Goal: Task Accomplishment & Management: Manage account settings

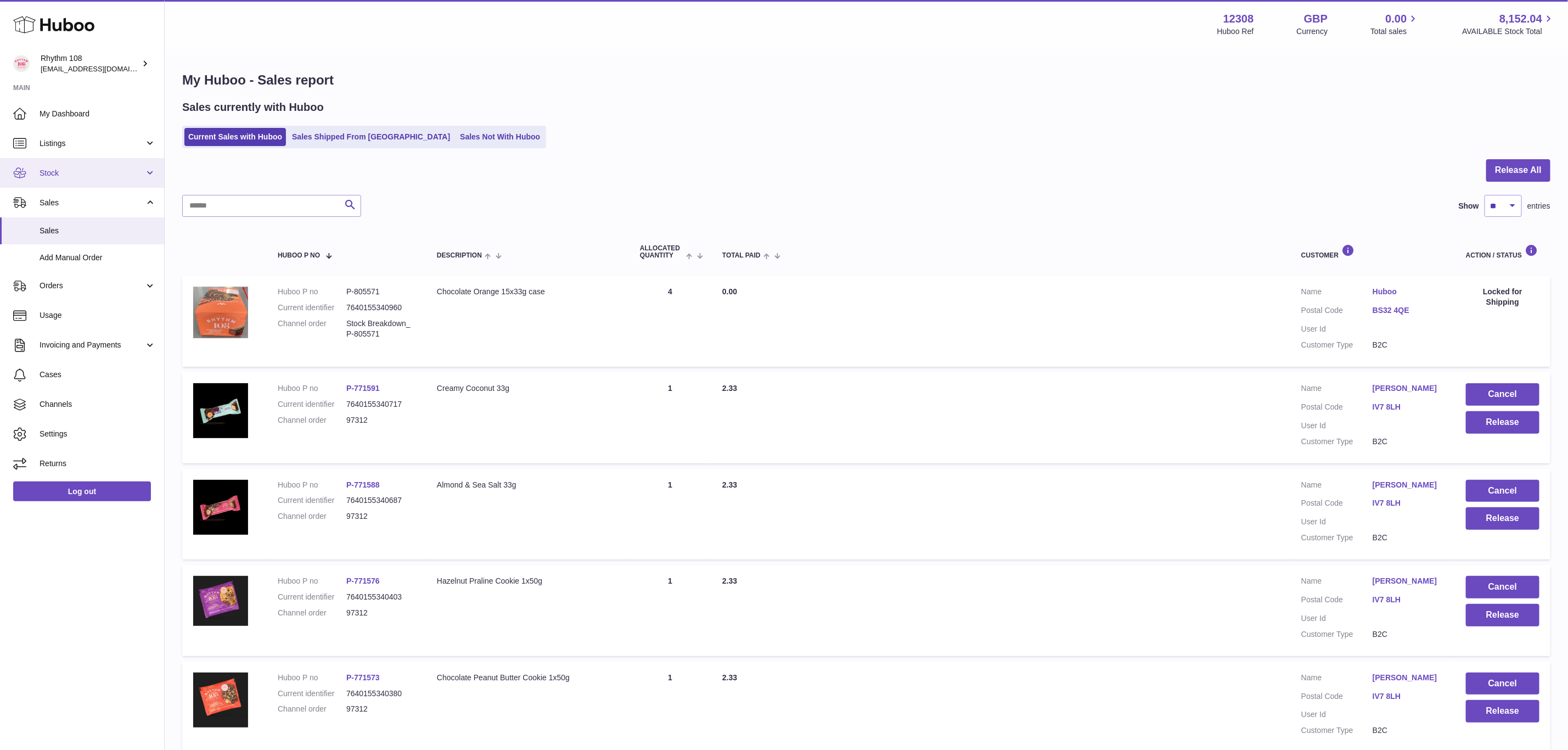
click at [60, 174] on span "Stock" at bounding box center [91, 173] width 105 height 10
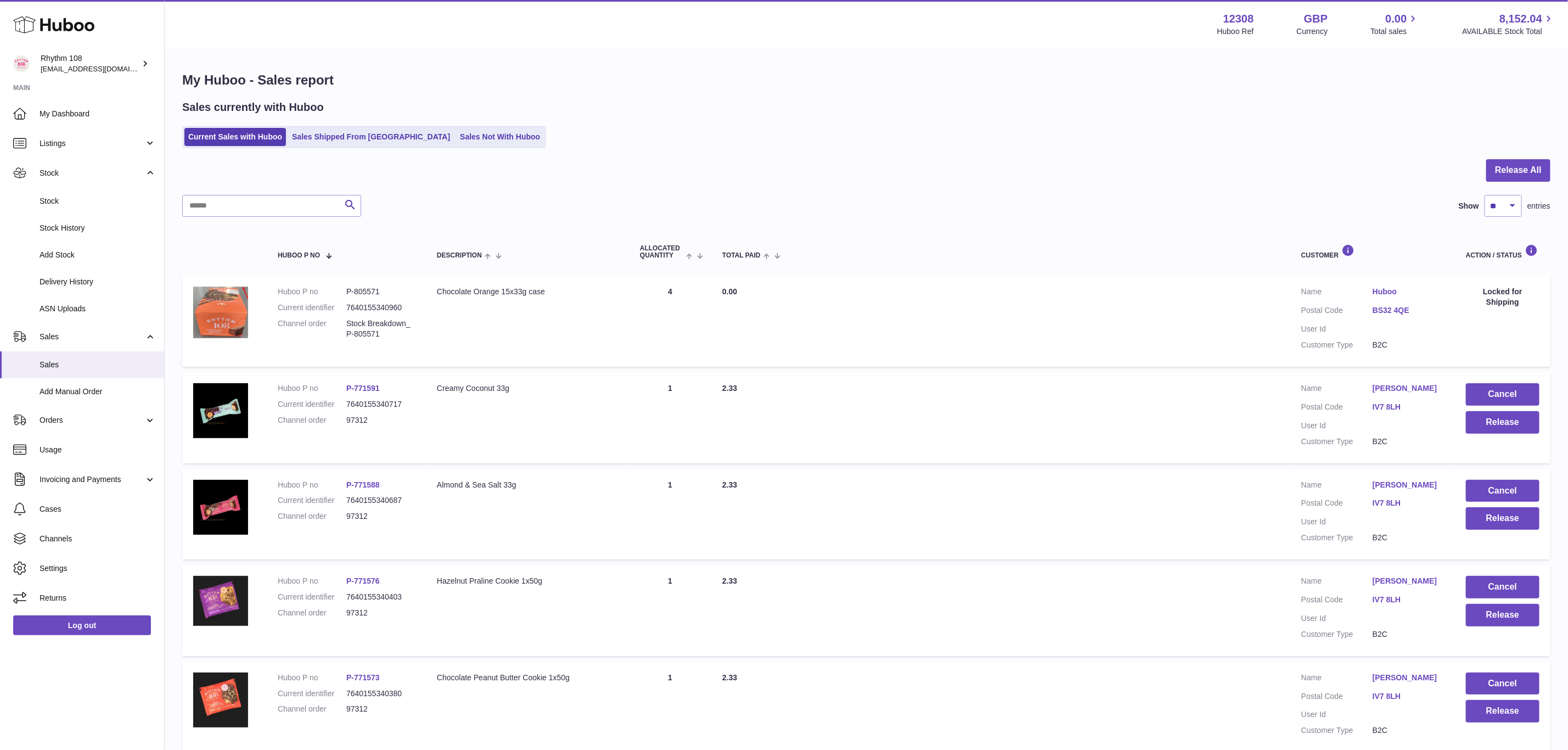
click at [49, 29] on use at bounding box center [53, 25] width 81 height 17
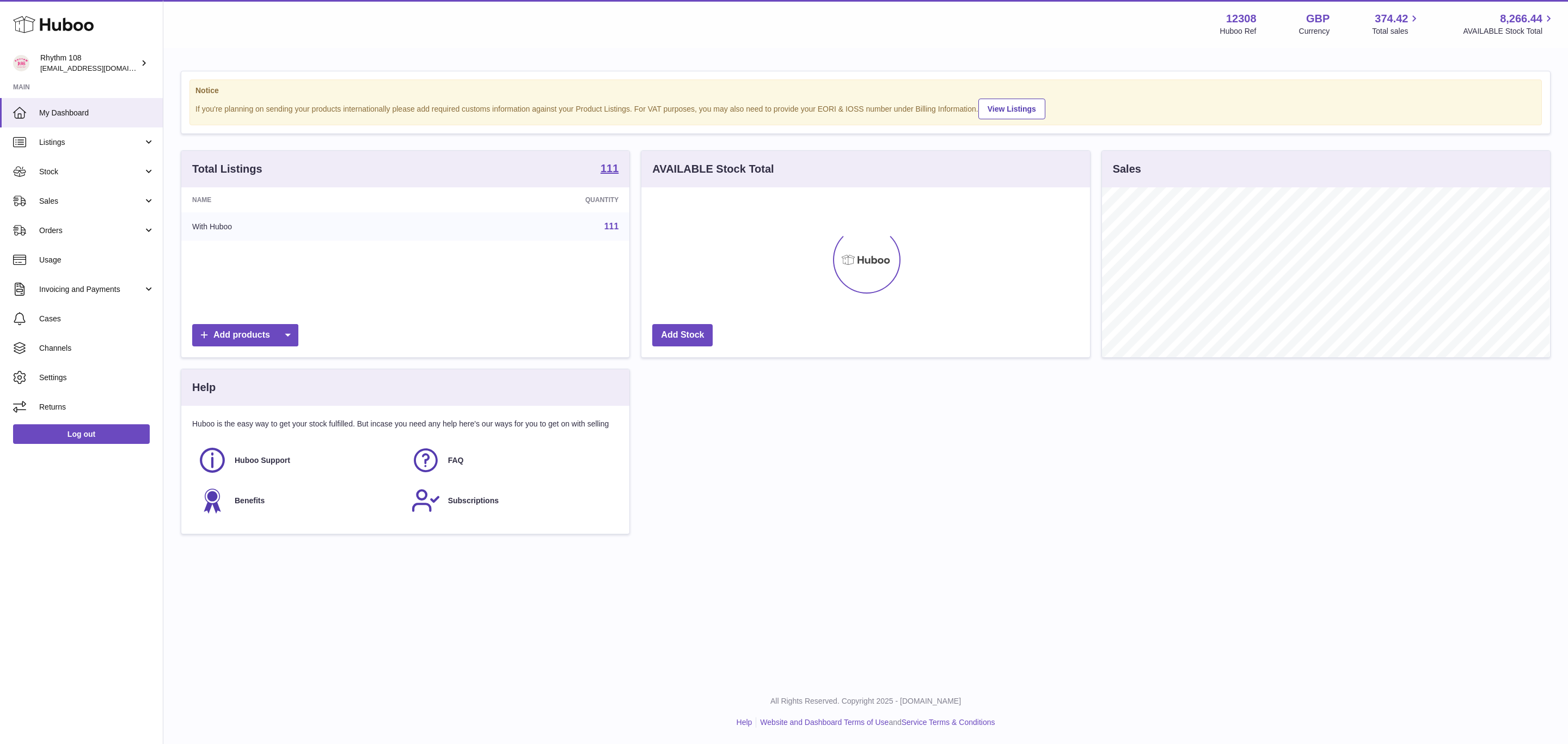
scroll to position [170, 447]
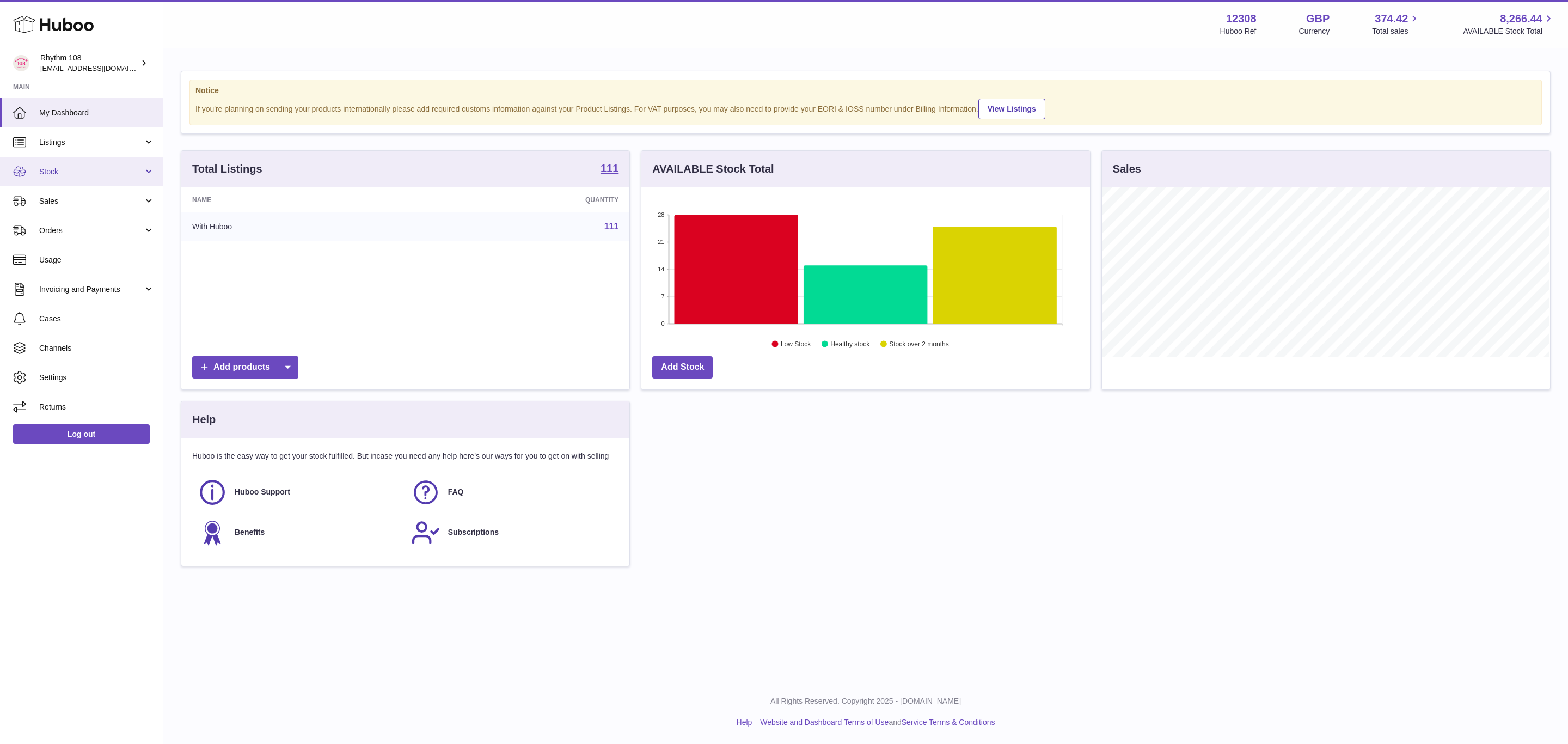
click at [54, 170] on span "Stock" at bounding box center [91, 172] width 104 height 10
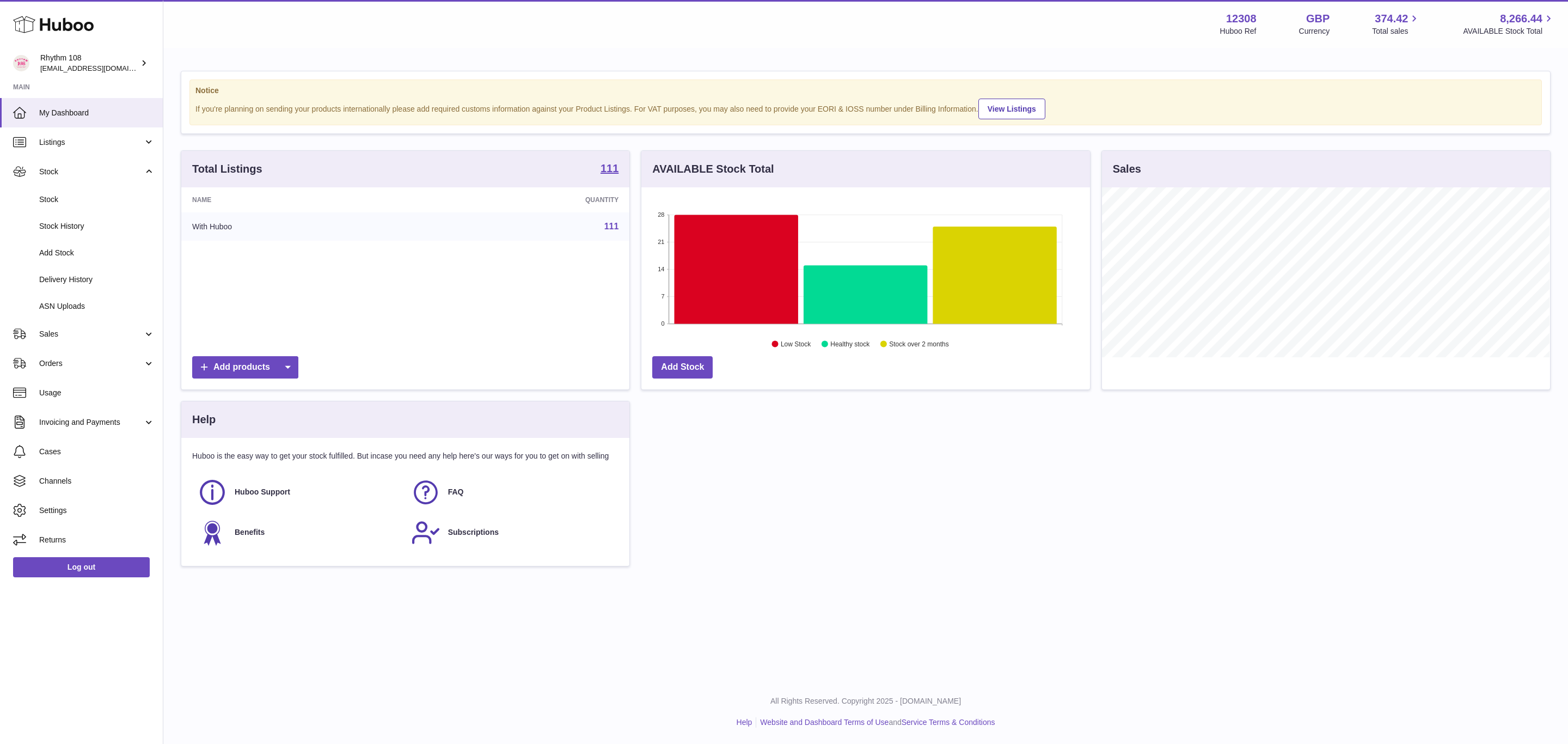
click at [957, 518] on div "Total Listings 111 Name Quantity With Huboo 111 Add products AVAILABLE Stock To…" at bounding box center [866, 363] width 1381 height 427
click at [100, 192] on link "Stock" at bounding box center [81, 200] width 163 height 27
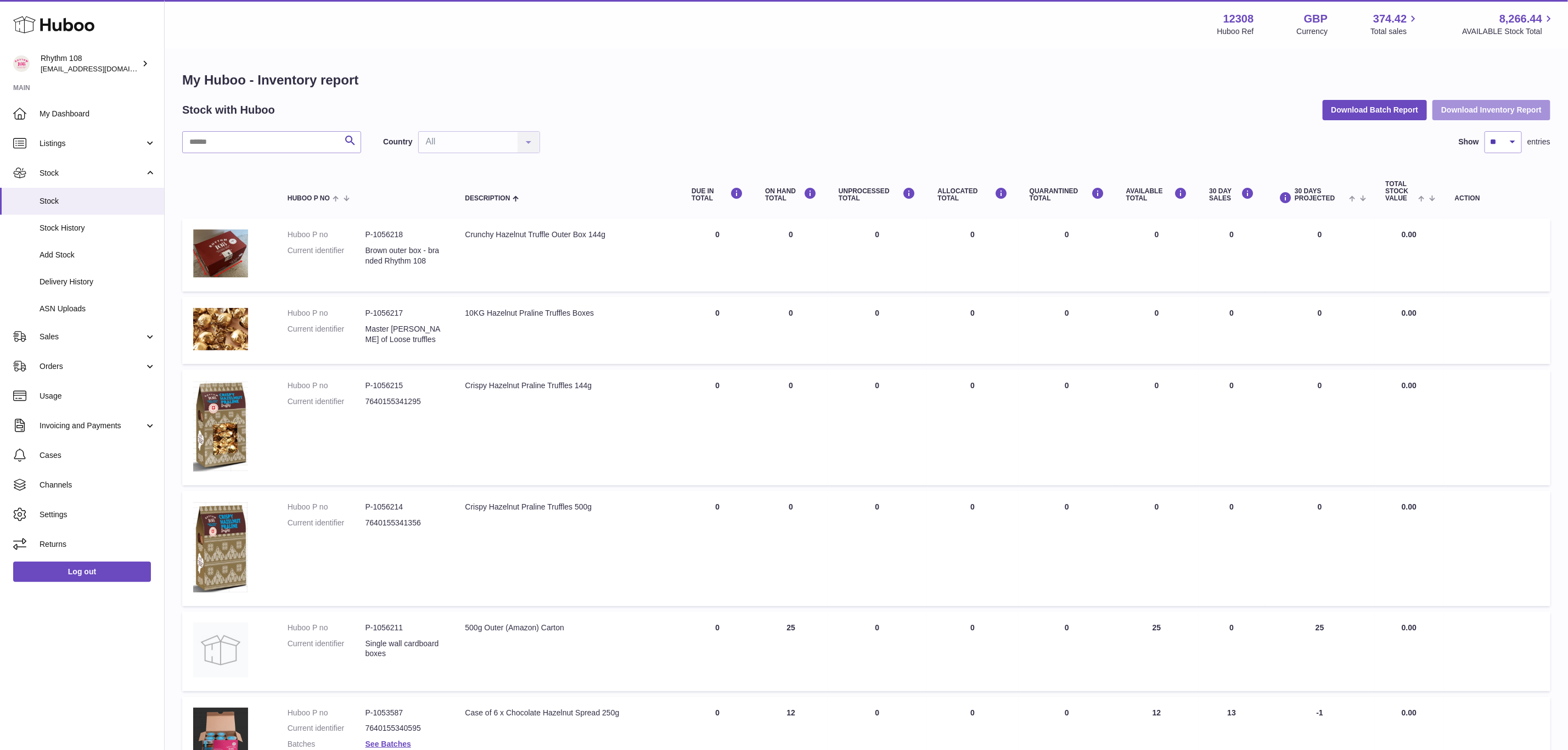
click at [1507, 115] on button "Download Inventory Report" at bounding box center [1491, 110] width 118 height 20
drag, startPoint x: 65, startPoint y: 200, endPoint x: 117, endPoint y: 182, distance: 55.0
click at [65, 200] on span "Stock" at bounding box center [98, 201] width 117 height 10
click at [257, 129] on div "My Huboo - Inventory report Stock with Huboo Download Batch Report Download Inv…" at bounding box center [867, 601] width 1369 height 1059
click at [258, 134] on input "text" at bounding box center [272, 142] width 179 height 22
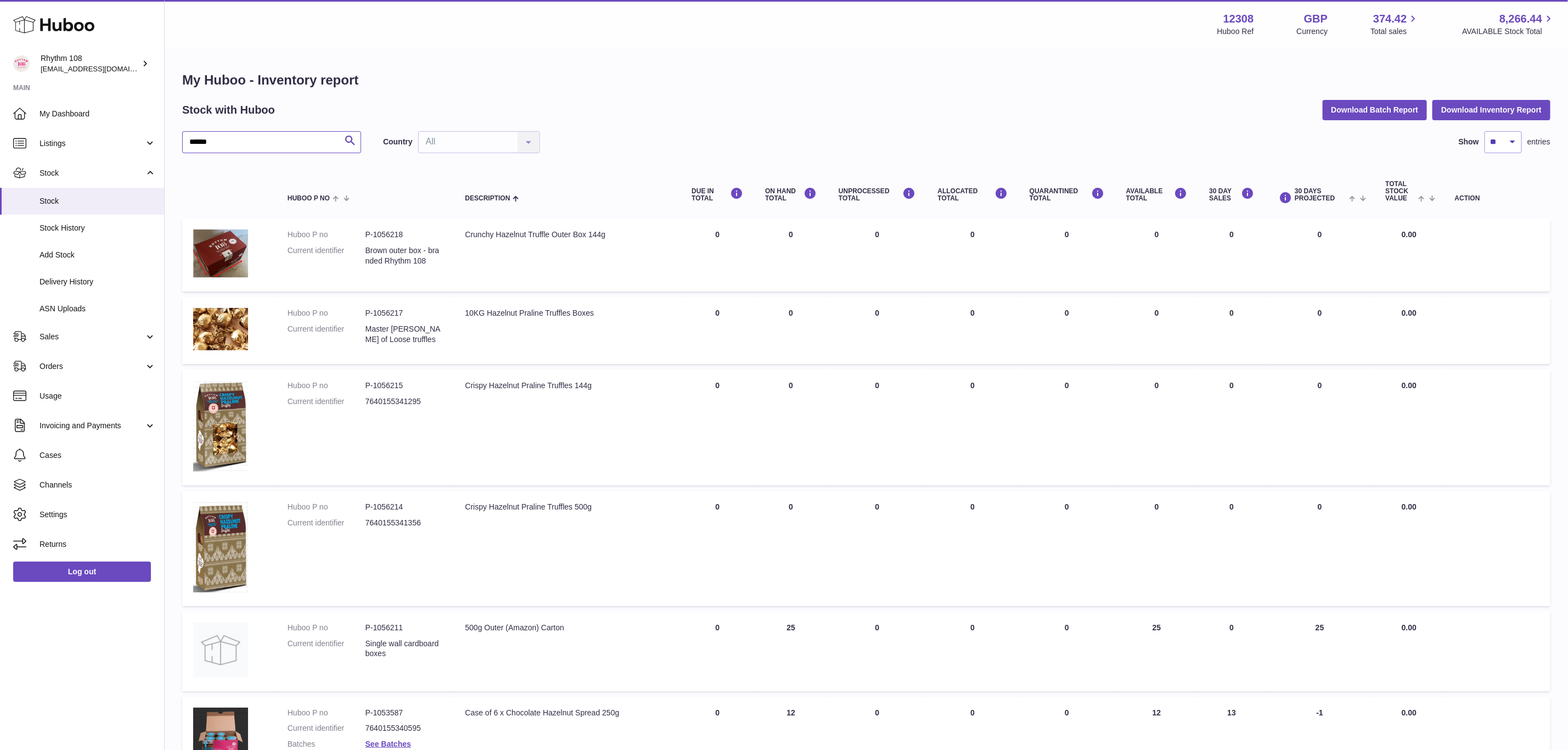
type input "******"
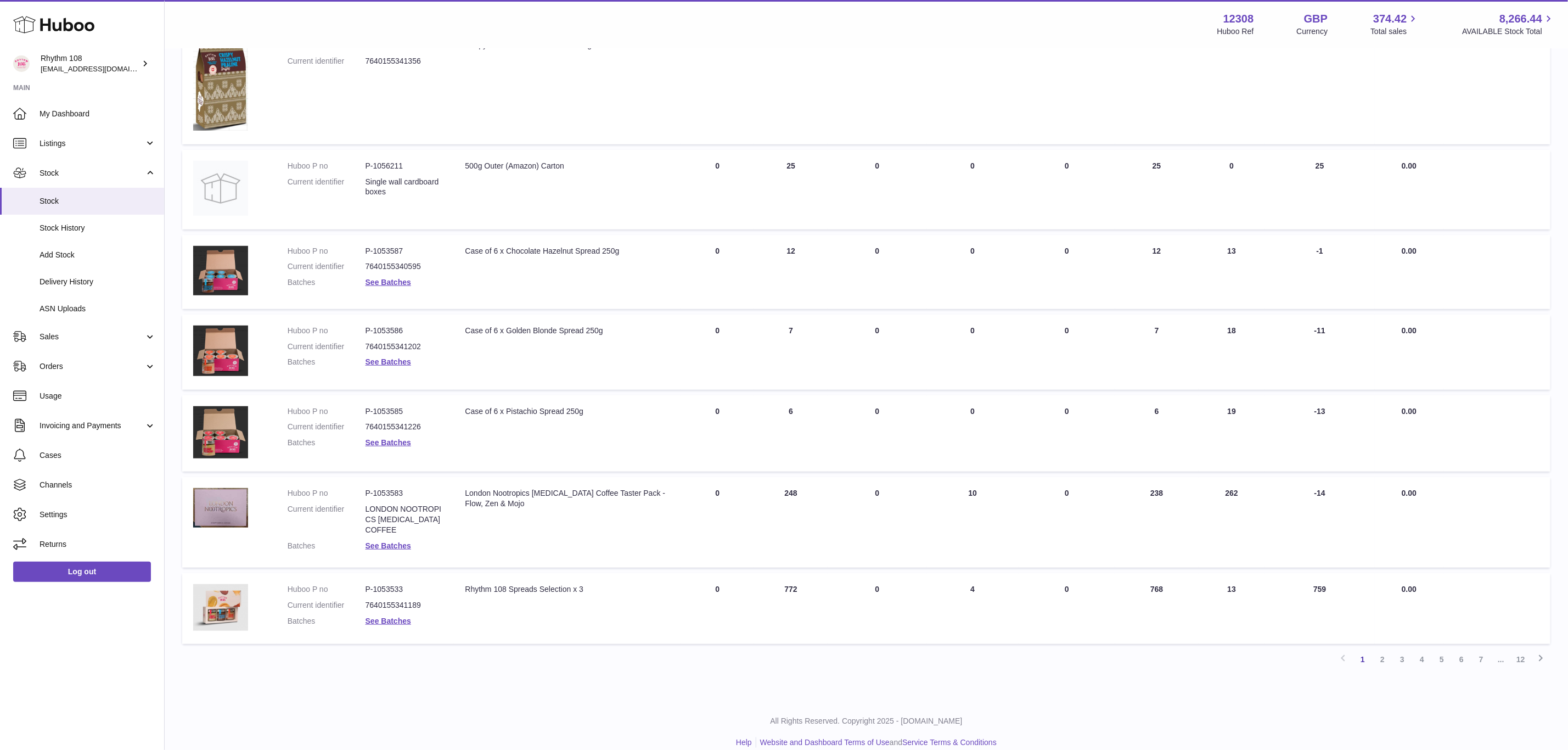
scroll to position [471, 0]
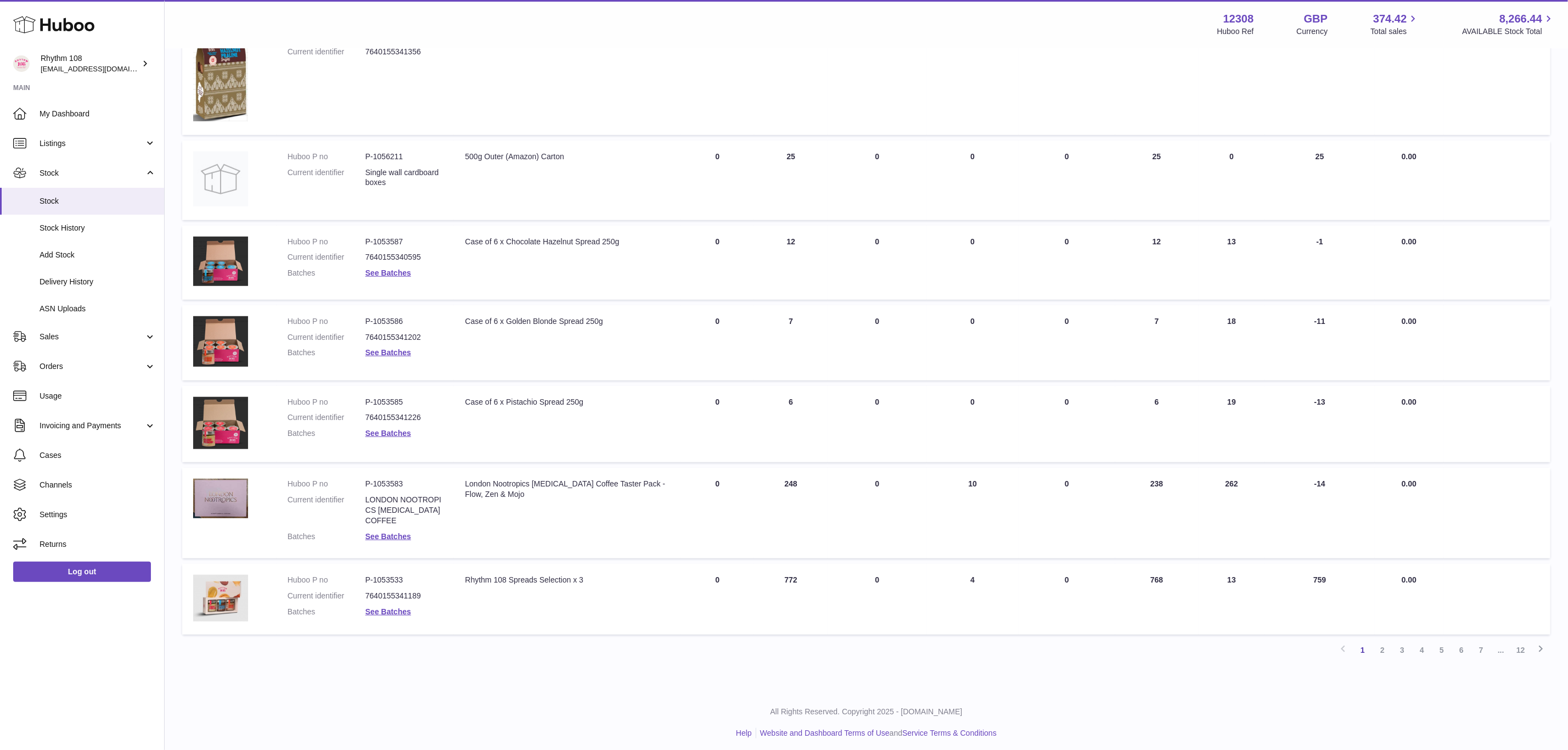
click at [1149, 583] on td "AVAILABLE Total 768" at bounding box center [1157, 600] width 83 height 71
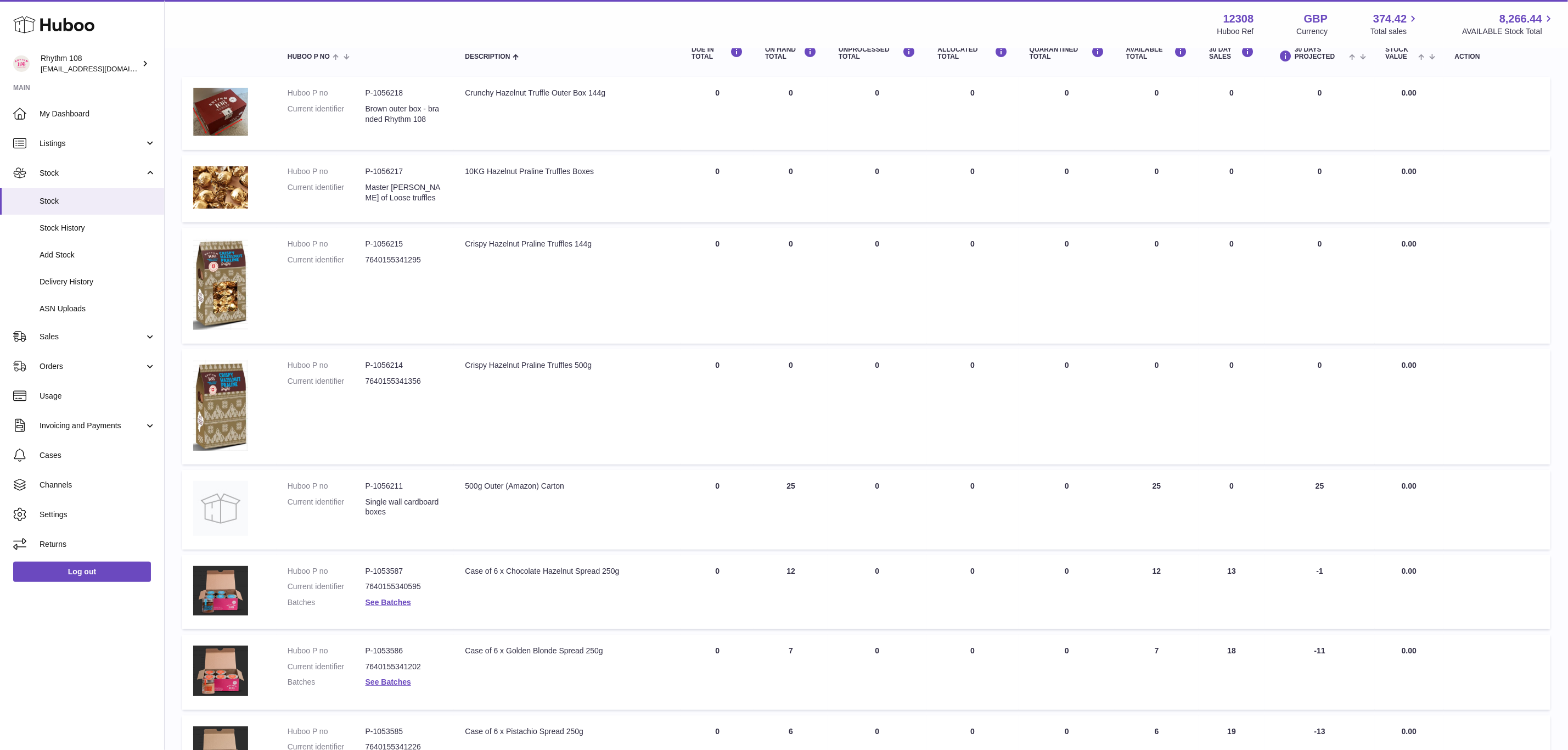
scroll to position [0, 0]
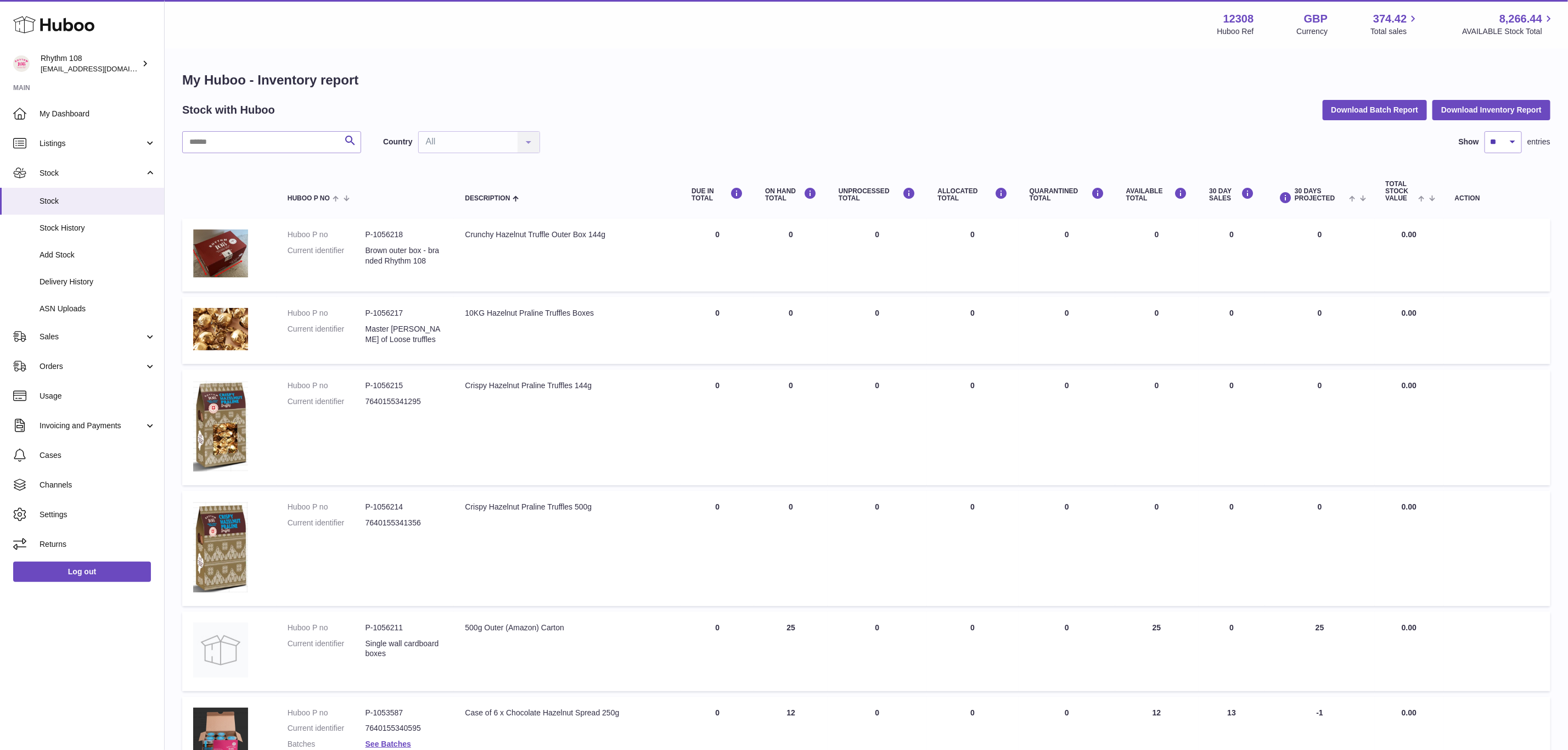
drag, startPoint x: 1210, startPoint y: 180, endPoint x: 1235, endPoint y: 195, distance: 29.2
click at [1235, 195] on th "30 DAY SALES" at bounding box center [1232, 191] width 67 height 44
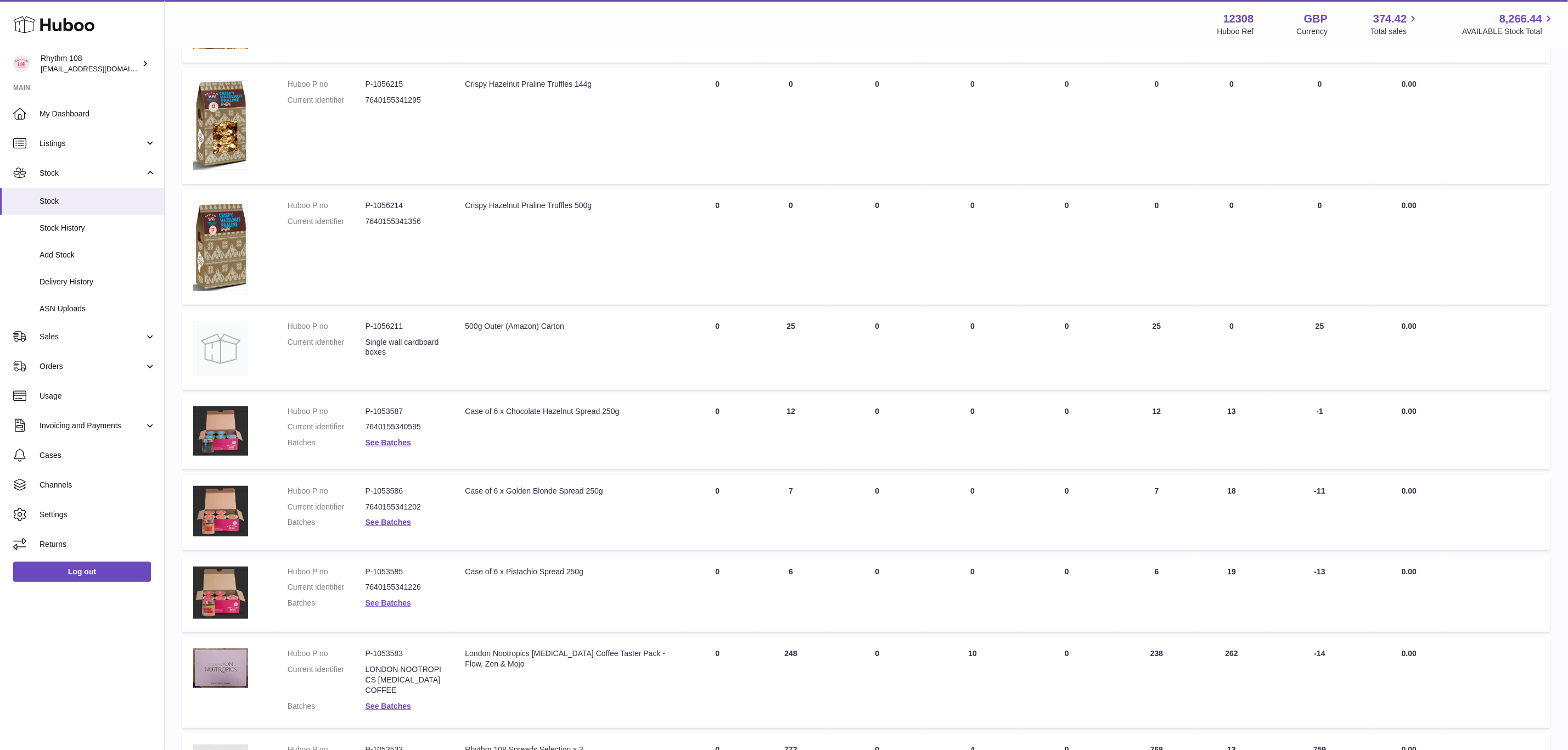
scroll to position [412, 0]
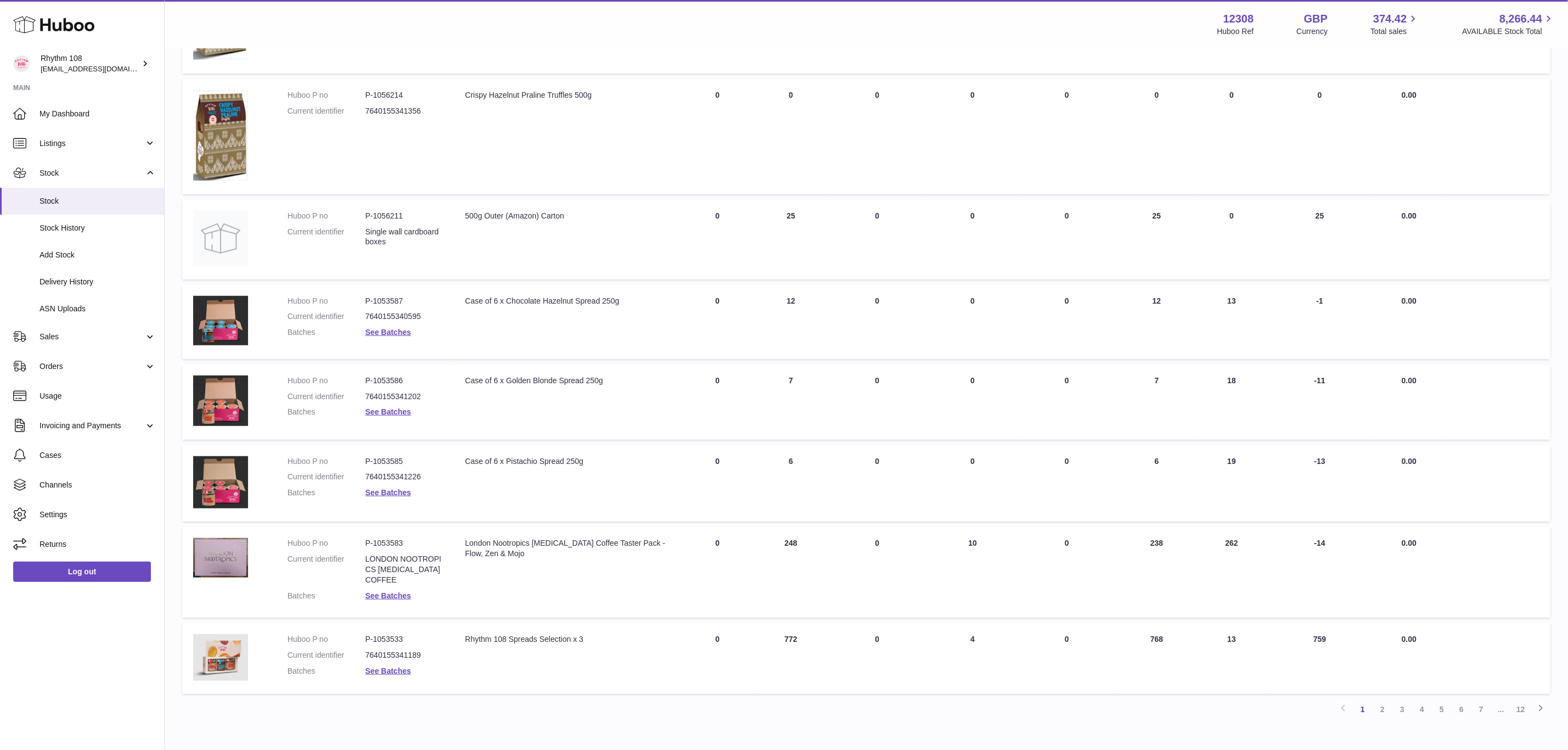
click at [1230, 296] on td "30 DAY SALES 13" at bounding box center [1232, 322] width 67 height 74
click at [1230, 367] on td "30 DAY SALES 18" at bounding box center [1232, 402] width 67 height 75
click at [1235, 460] on td "30 DAY SALES 19" at bounding box center [1232, 483] width 67 height 77
drag, startPoint x: 1235, startPoint y: 381, endPoint x: 1219, endPoint y: 379, distance: 16.1
click at [1219, 379] on td "30 DAY SALES 18" at bounding box center [1232, 402] width 67 height 75
